Goal: Task Accomplishment & Management: Use online tool/utility

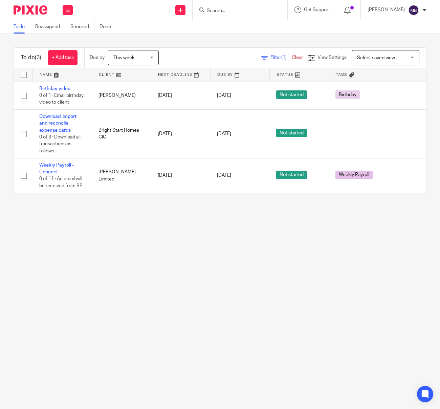
drag, startPoint x: 138, startPoint y: 53, endPoint x: 138, endPoint y: 78, distance: 24.7
click at [138, 53] on span "This week" at bounding box center [131, 57] width 36 height 14
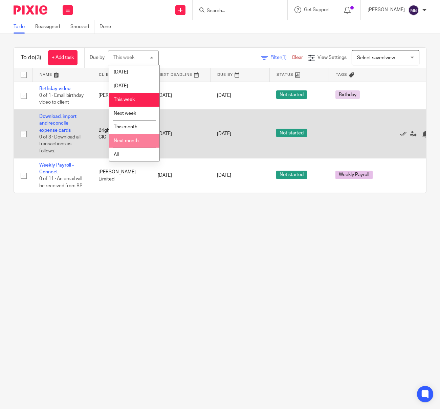
click at [133, 137] on li "Next month" at bounding box center [134, 141] width 50 height 14
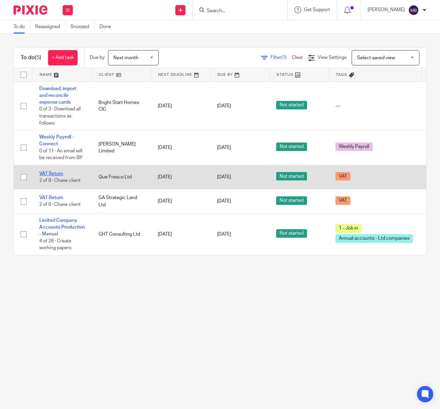
click at [54, 175] on link "VAT Return" at bounding box center [51, 173] width 24 height 5
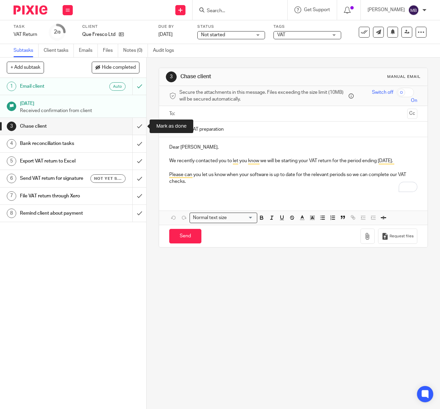
click at [137, 124] on input "submit" at bounding box center [73, 126] width 146 height 17
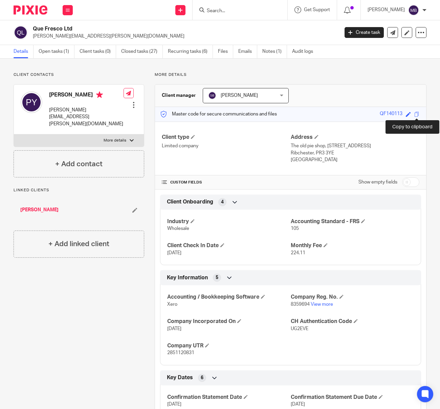
click at [416, 113] on span at bounding box center [416, 114] width 5 height 5
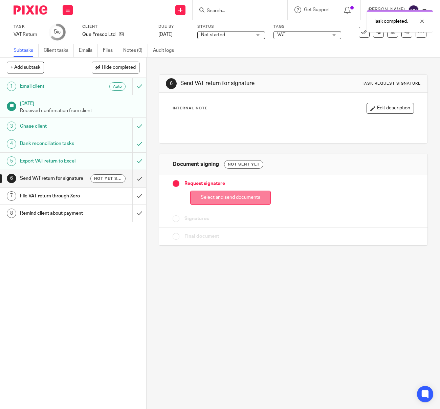
click at [222, 201] on button "Select and send documents" at bounding box center [230, 198] width 81 height 15
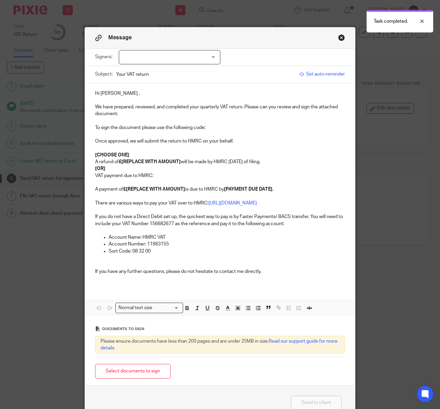
click at [149, 376] on button "Select documents to sign" at bounding box center [132, 371] width 75 height 15
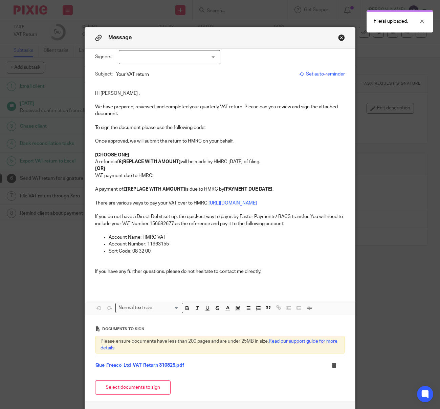
click at [172, 58] on div at bounding box center [170, 57] width 102 height 14
click at [141, 73] on span "Paul Yates" at bounding box center [149, 71] width 37 height 5
checkbox input "true"
click at [110, 96] on p "Hi Paul ," at bounding box center [220, 93] width 250 height 7
click at [221, 130] on p "To sign the document please use the following code:" at bounding box center [220, 127] width 250 height 7
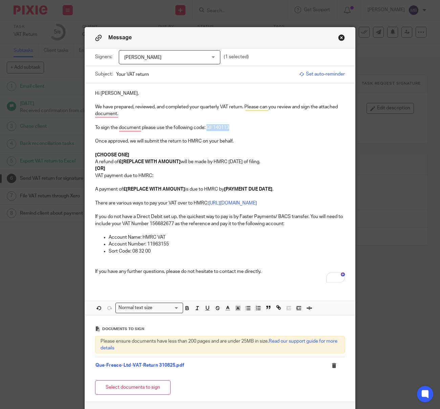
drag, startPoint x: 230, startPoint y: 128, endPoint x: 207, endPoint y: 128, distance: 23.0
click at [207, 128] on p "To sign the document please use the following code: QF140113" at bounding box center [220, 127] width 250 height 7
click at [190, 309] on icon "button" at bounding box center [187, 308] width 6 height 6
drag, startPoint x: 118, startPoint y: 170, endPoint x: 94, endPoint y: 155, distance: 28.1
click at [94, 155] on div "Hi Paul, We have prepared, reviewed, and completed your quarterly VAT return. P…" at bounding box center [220, 185] width 270 height 204
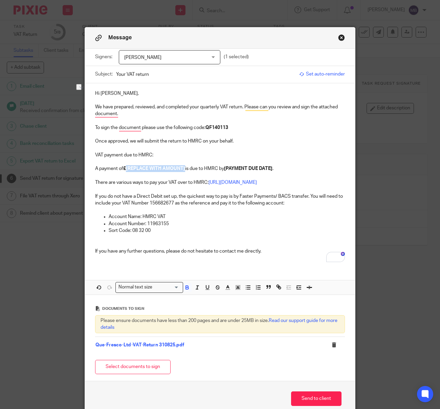
drag, startPoint x: 186, startPoint y: 169, endPoint x: 127, endPoint y: 171, distance: 58.9
click at [127, 171] on strong "£[REPLACE WITH AMOUNT]" at bounding box center [154, 168] width 62 height 5
drag, startPoint x: 238, startPoint y: 169, endPoint x: 191, endPoint y: 171, distance: 47.1
click at [191, 171] on strong "[PAYMENT DUE DATE]" at bounding box center [210, 168] width 48 height 5
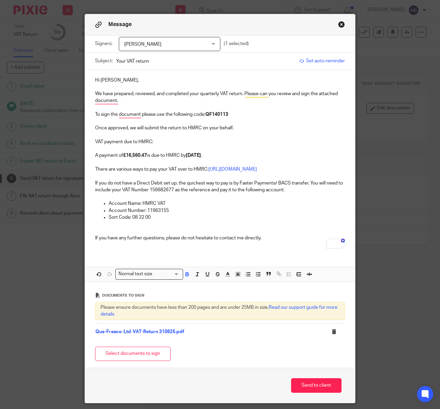
scroll to position [14, 0]
click at [314, 387] on button "Send to client" at bounding box center [316, 385] width 50 height 15
click at [300, 251] on div "Hi Paul, We have prepared, reviewed, and completed your quarterly VAT return. P…" at bounding box center [220, 161] width 270 height 183
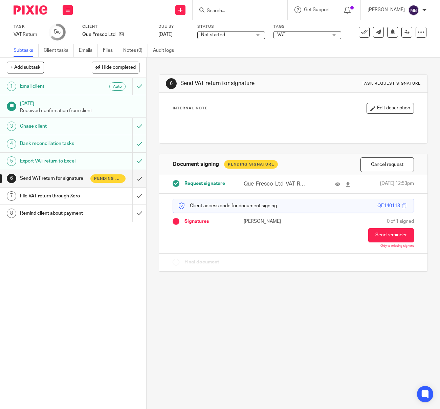
click at [32, 10] on img at bounding box center [31, 9] width 34 height 9
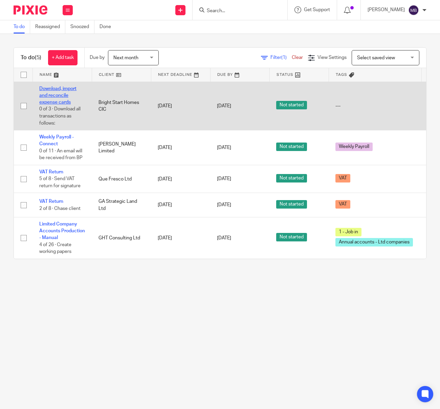
click at [56, 95] on link "Download, import and reconcile expense cards" at bounding box center [57, 95] width 37 height 19
